Goal: Task Accomplishment & Management: Complete application form

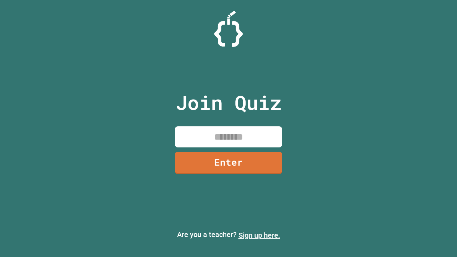
click at [259, 235] on link "Sign up here." at bounding box center [260, 235] width 42 height 9
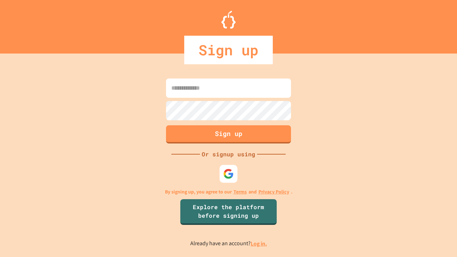
click at [259, 244] on link "Log in." at bounding box center [259, 243] width 16 height 7
